Goal: Information Seeking & Learning: Learn about a topic

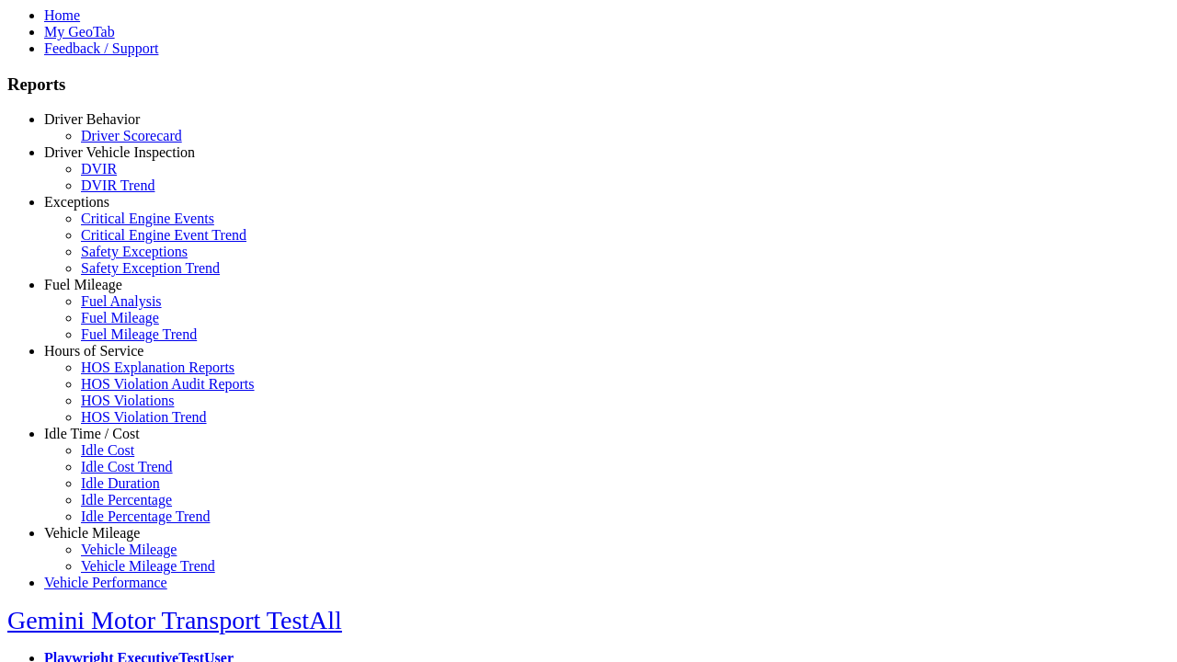
click at [106, 441] on link "Idle Time / Cost" at bounding box center [92, 434] width 96 height 16
click at [119, 458] on link "Idle Cost" at bounding box center [107, 450] width 53 height 16
select select
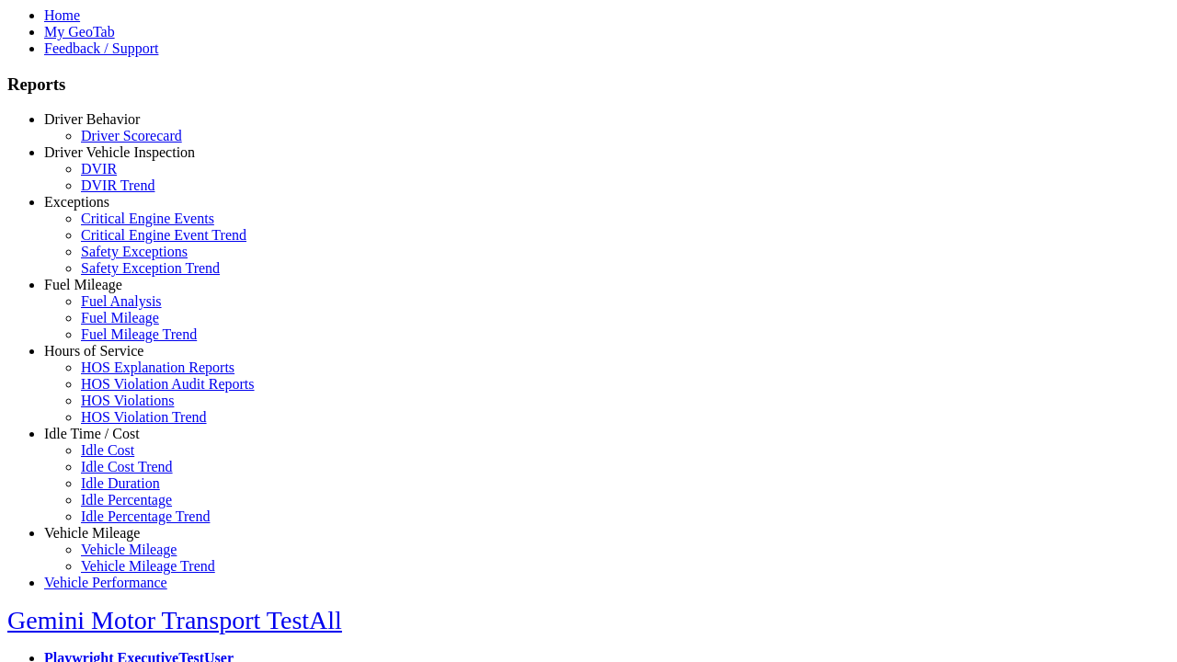
select select
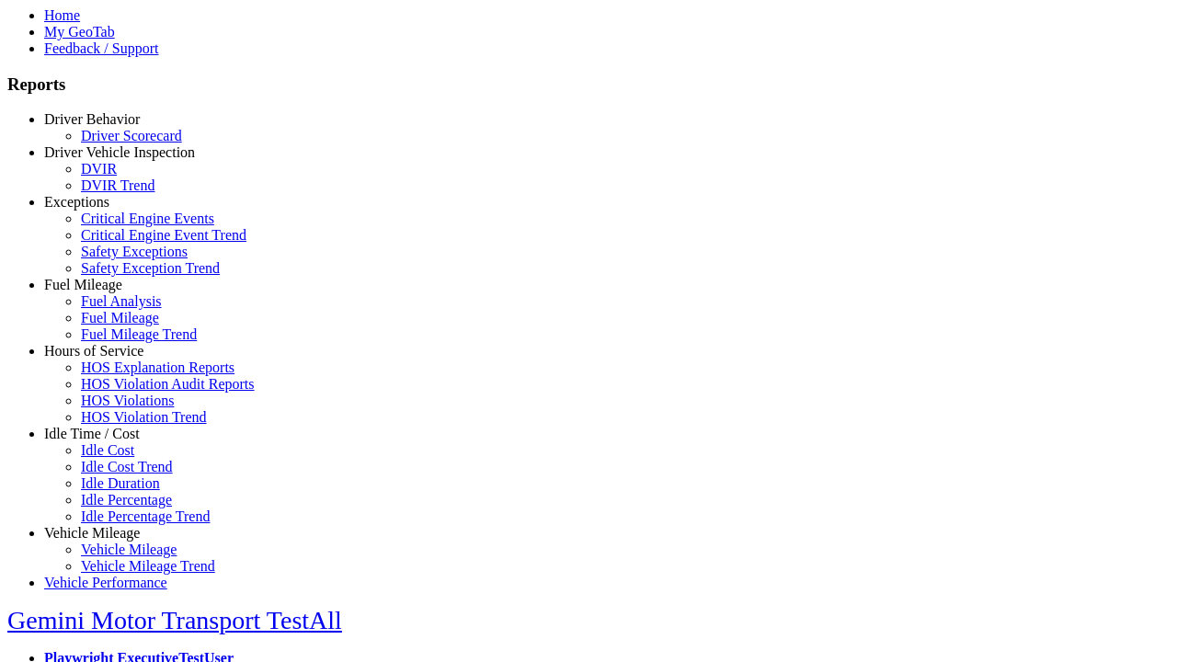
select select
